Goal: Information Seeking & Learning: Learn about a topic

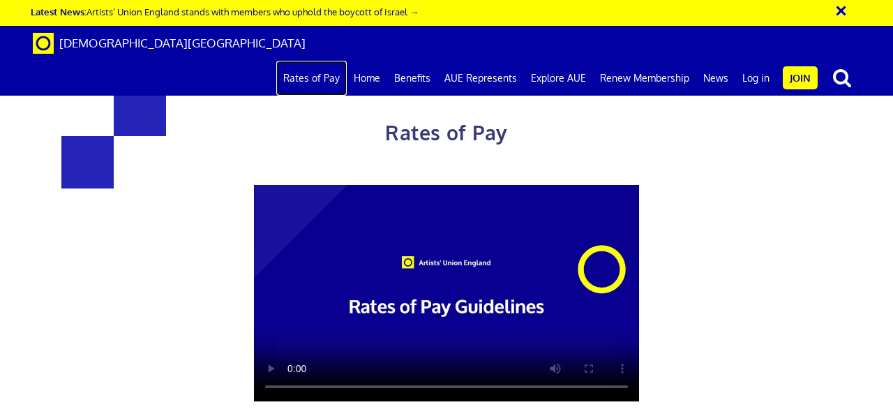
scroll to position [0, 3]
click at [326, 61] on link "Rates of Pay" at bounding box center [311, 78] width 70 height 35
